Goal: Check status: Check status

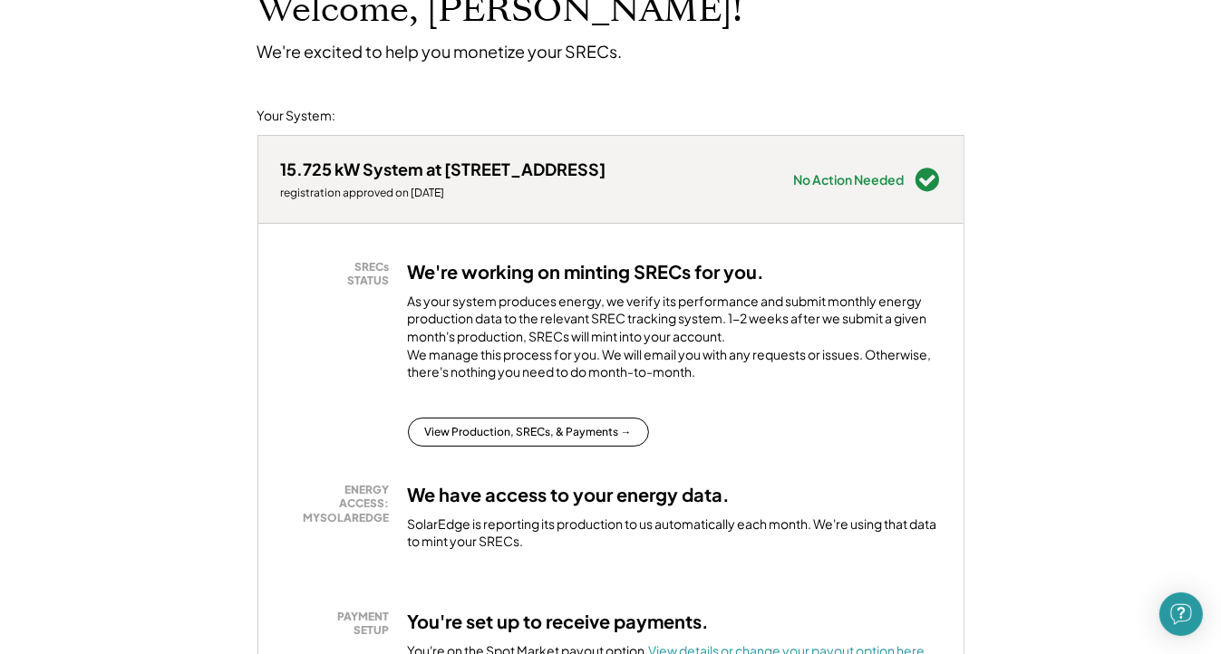
scroll to position [181, 0]
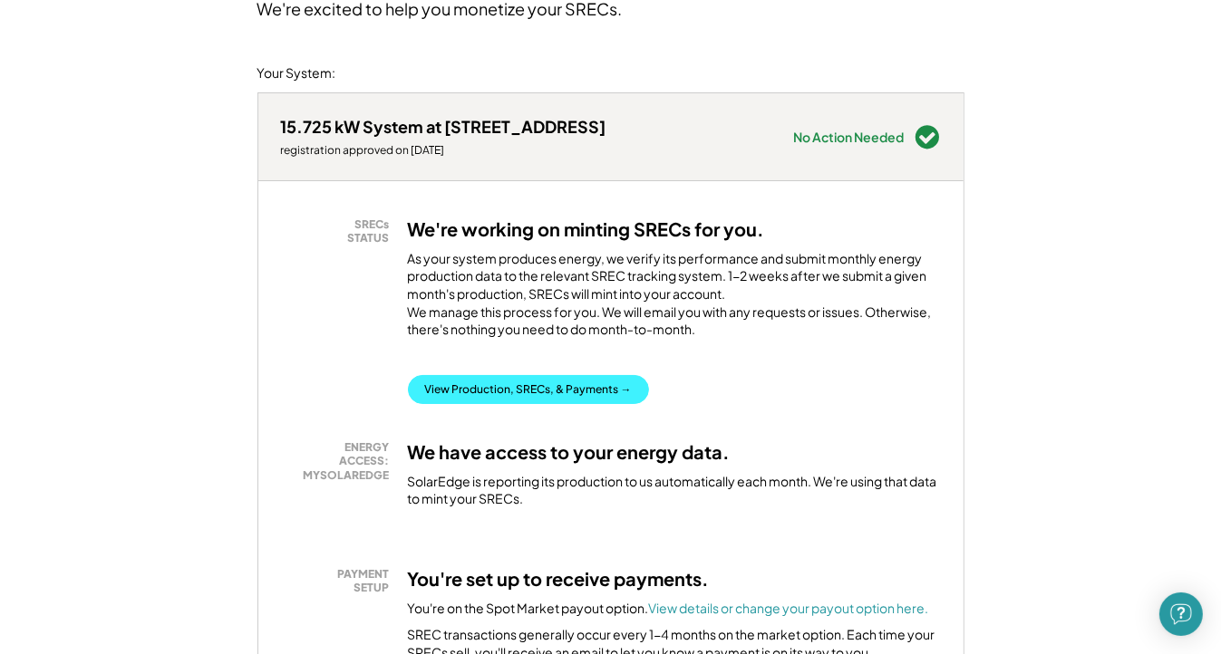
click at [548, 403] on button "View Production, SRECs, & Payments →" at bounding box center [528, 389] width 241 height 29
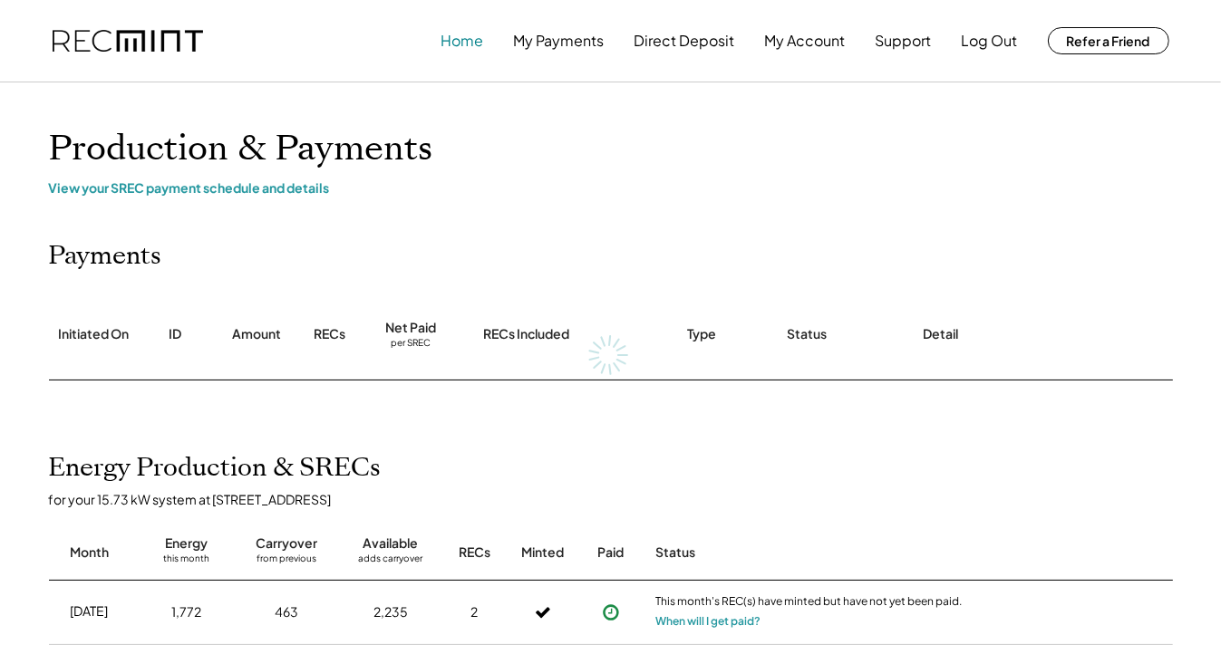
click at [461, 48] on button "Home" at bounding box center [462, 41] width 43 height 36
